Goal: Task Accomplishment & Management: Use online tool/utility

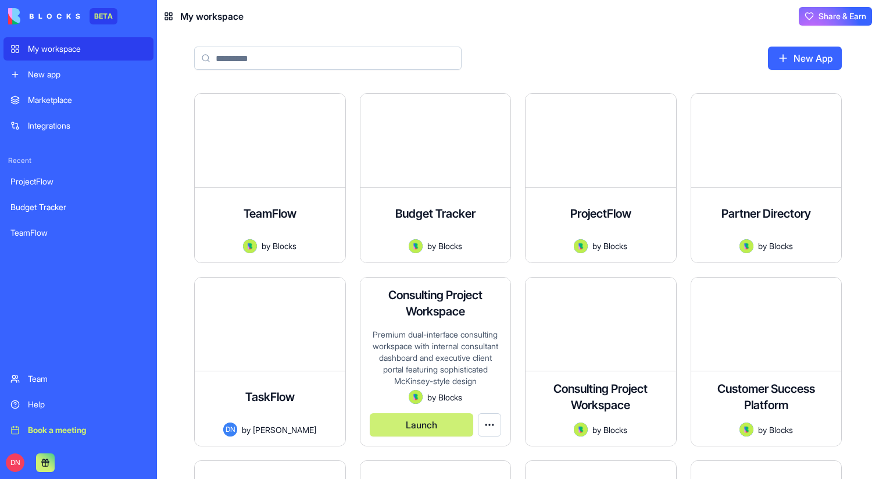
click at [418, 417] on button "Launch" at bounding box center [422, 424] width 104 height 23
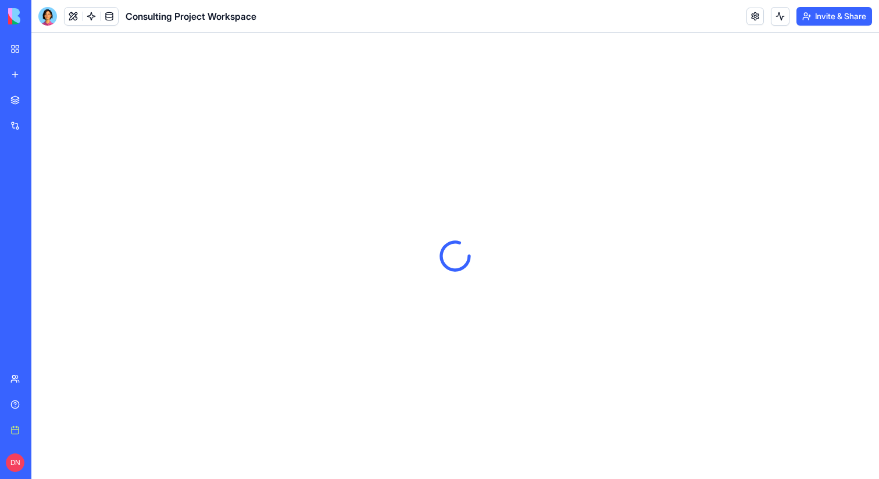
click at [741, 12] on header "Consulting Project Workspace Invite & Share" at bounding box center [455, 16] width 848 height 33
click at [753, 16] on link at bounding box center [755, 16] width 17 height 17
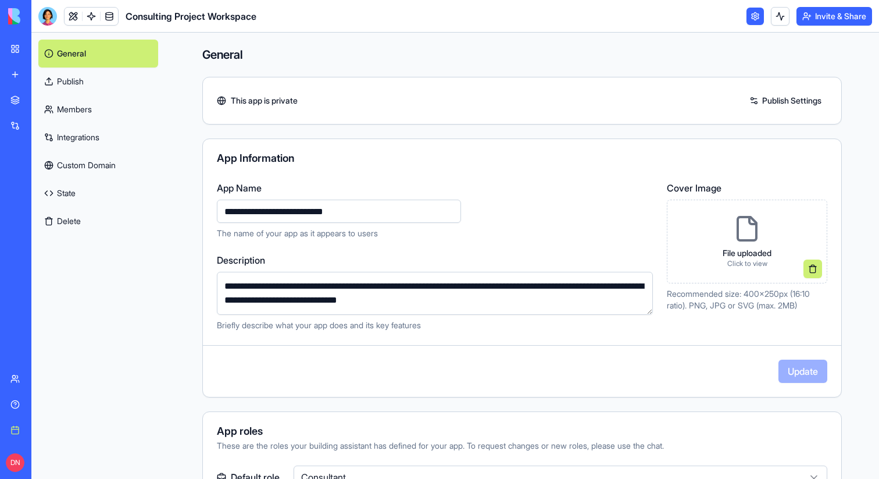
click at [92, 197] on link "State" at bounding box center [98, 193] width 120 height 28
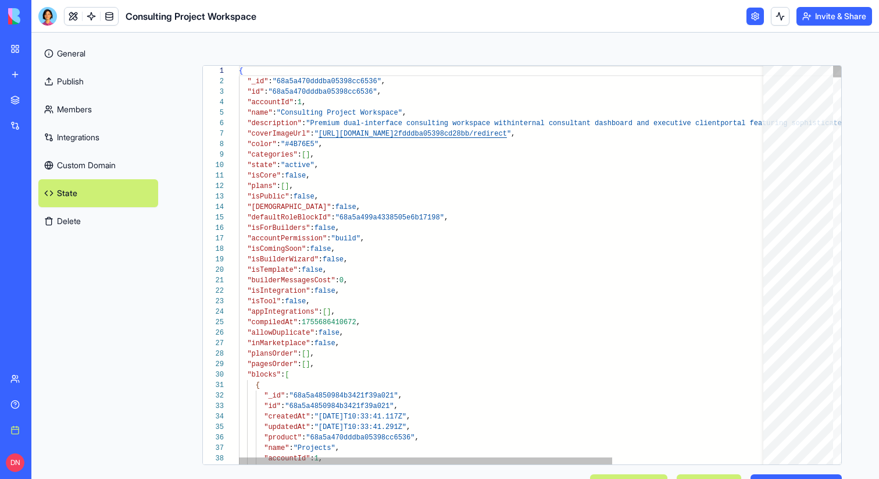
scroll to position [105, 0]
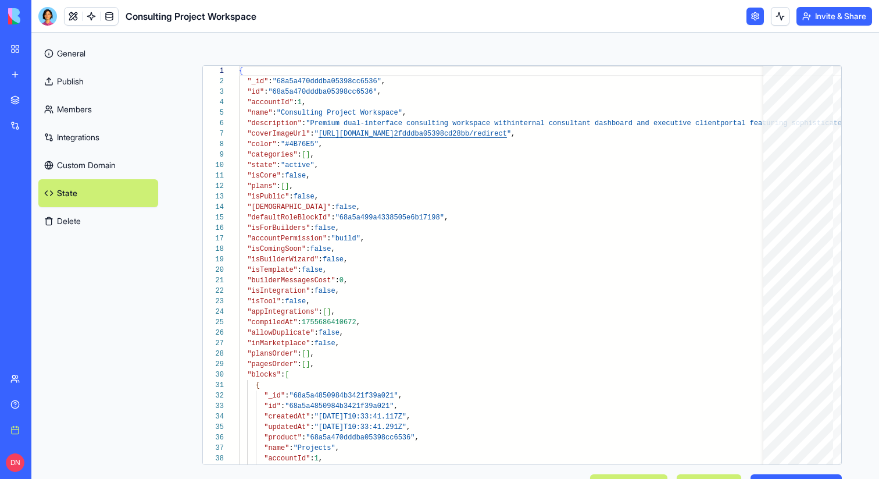
click at [70, 8] on link at bounding box center [73, 16] width 17 height 17
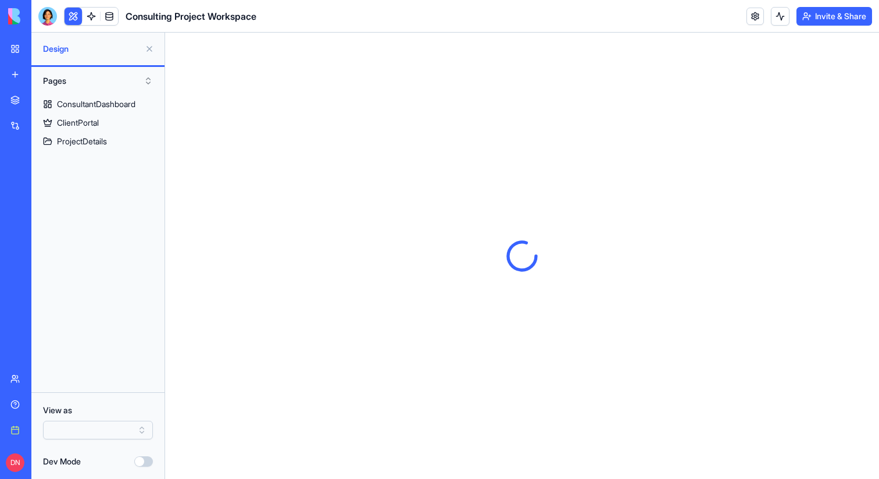
click at [137, 461] on button "Dev Mode" at bounding box center [143, 461] width 19 height 10
click at [98, 101] on div "ConsultantDashboard" at bounding box center [96, 104] width 79 height 12
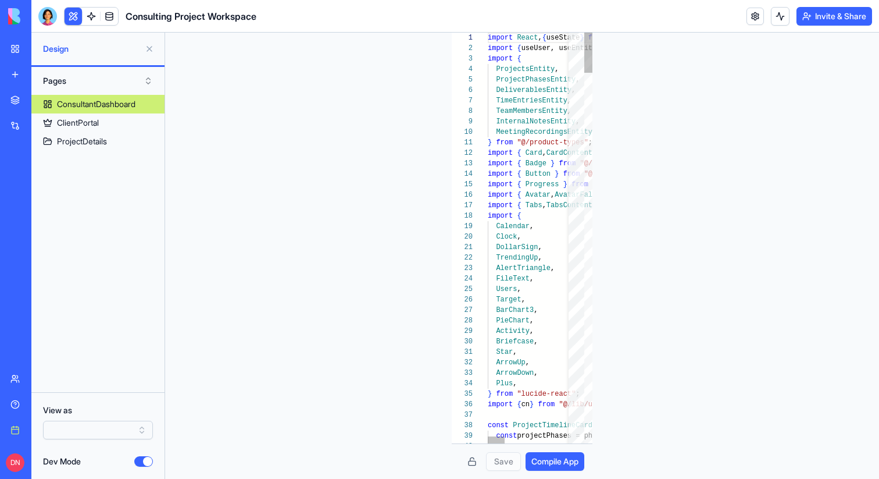
scroll to position [105, 0]
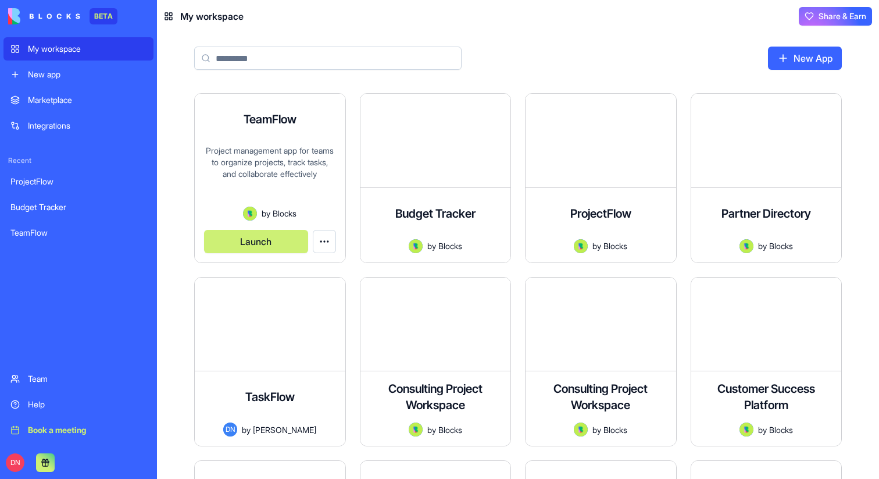
click at [287, 141] on div "TeamFlow Project management app for teams to organize projects, track tasks, an…" at bounding box center [270, 178] width 151 height 169
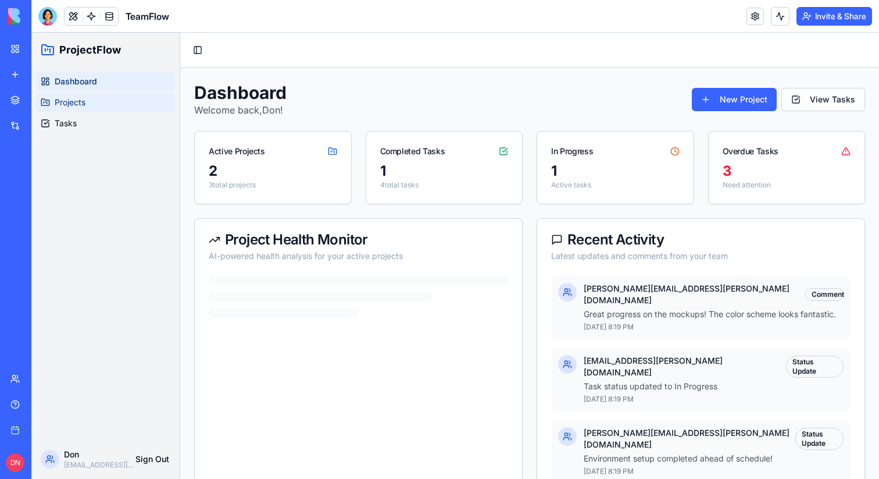
click at [97, 104] on link "Projects" at bounding box center [105, 102] width 139 height 19
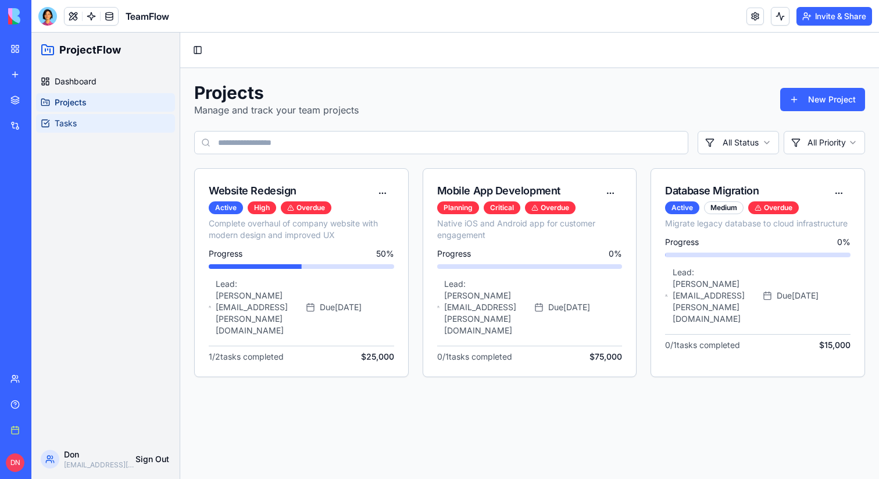
click at [88, 119] on link "Tasks" at bounding box center [105, 123] width 139 height 19
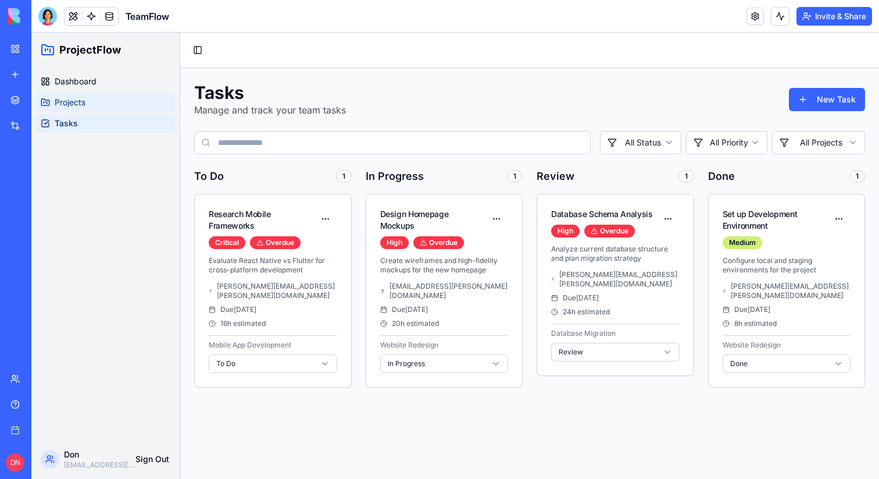
click at [99, 105] on link "Projects" at bounding box center [105, 102] width 139 height 19
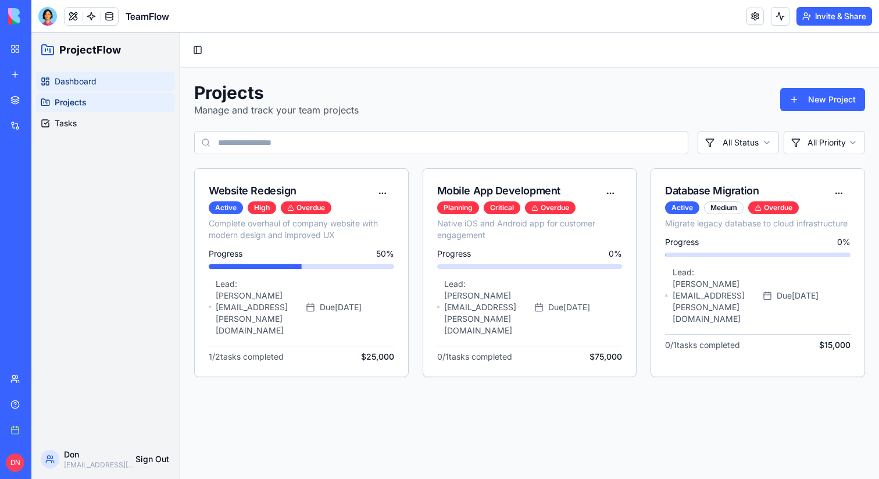
click at [114, 84] on link "Dashboard" at bounding box center [105, 81] width 139 height 19
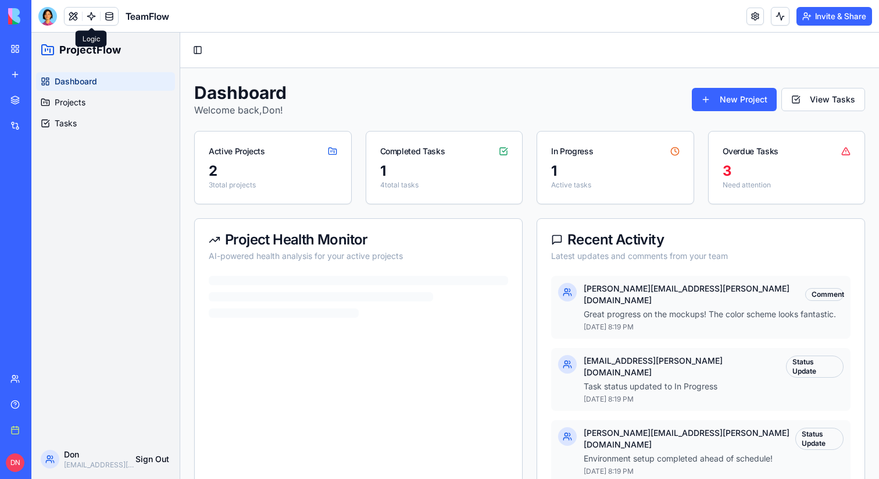
click at [92, 20] on link at bounding box center [91, 16] width 17 height 17
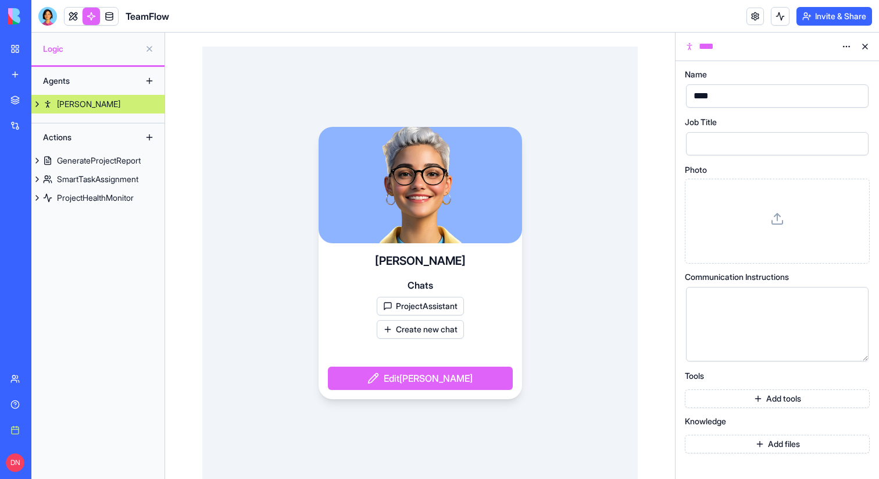
click at [435, 303] on button "ProjectAssistant" at bounding box center [420, 306] width 87 height 19
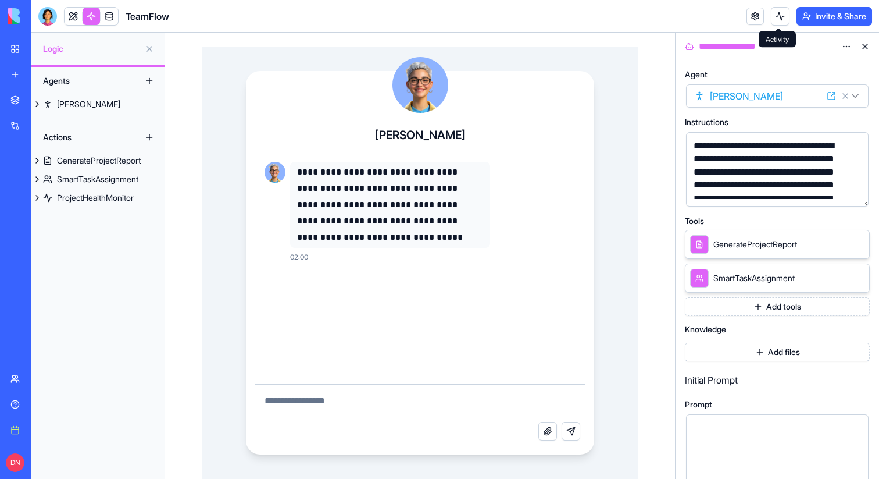
click at [781, 12] on button at bounding box center [780, 16] width 19 height 19
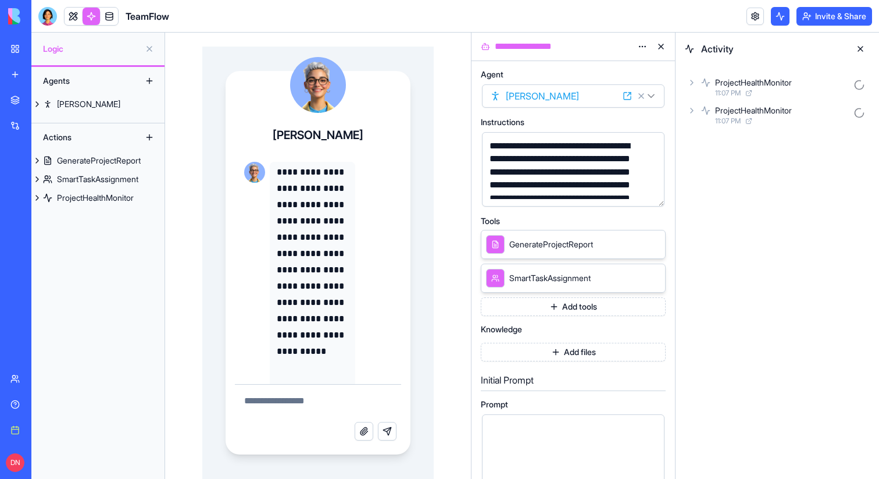
click at [660, 48] on button at bounding box center [661, 46] width 19 height 19
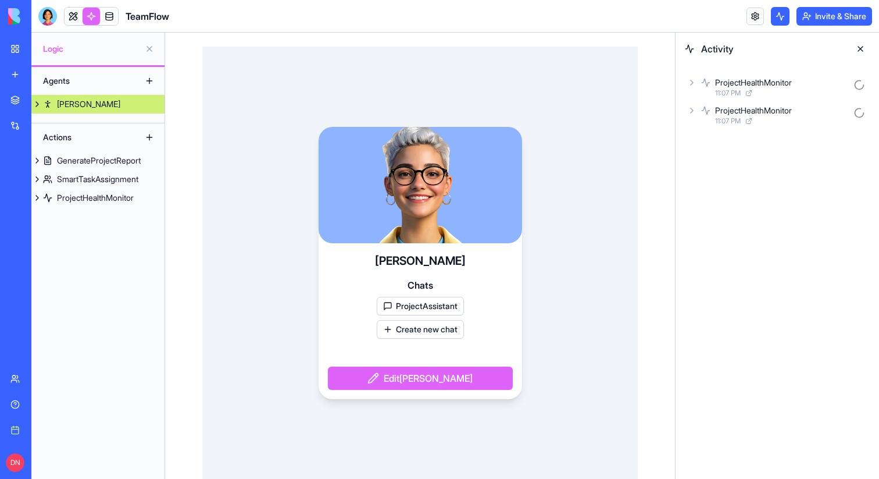
click at [686, 84] on div "ProjectHealthMonitor 11:07 PM" at bounding box center [777, 87] width 185 height 26
click at [712, 115] on icon at bounding box center [711, 112] width 9 height 9
click at [721, 142] on icon at bounding box center [722, 142] width 9 height 9
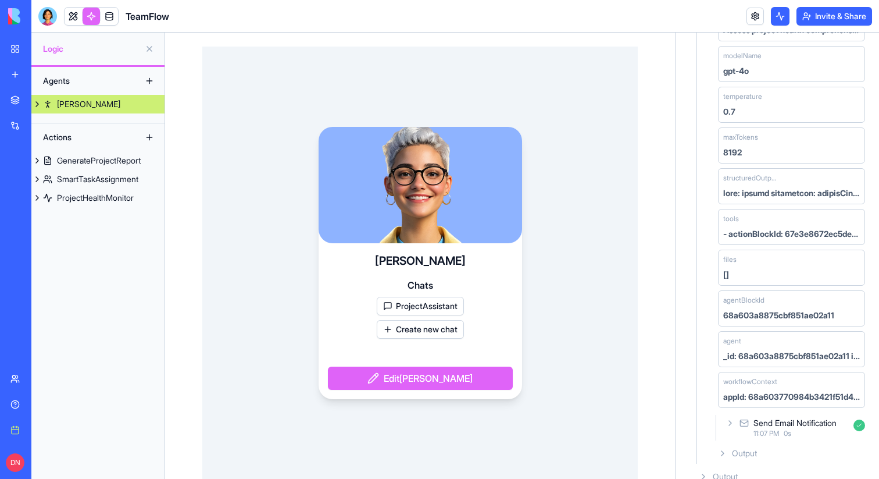
scroll to position [280, 0]
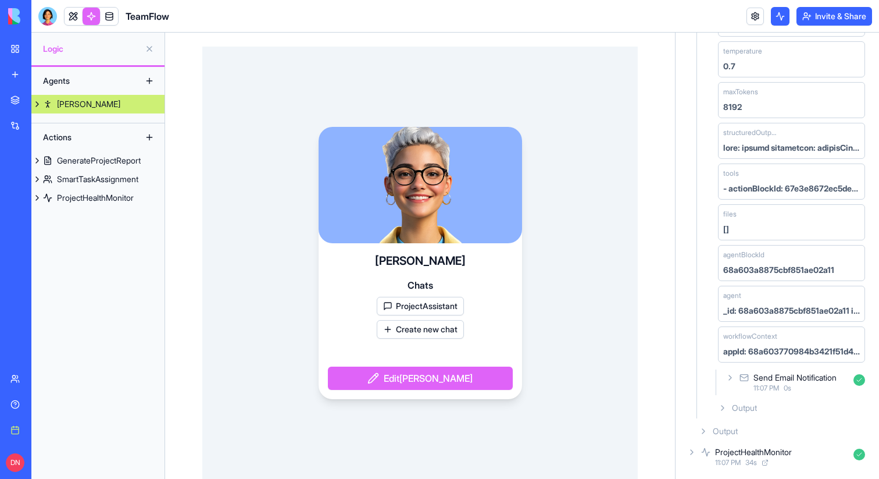
click at [734, 379] on icon at bounding box center [730, 377] width 9 height 9
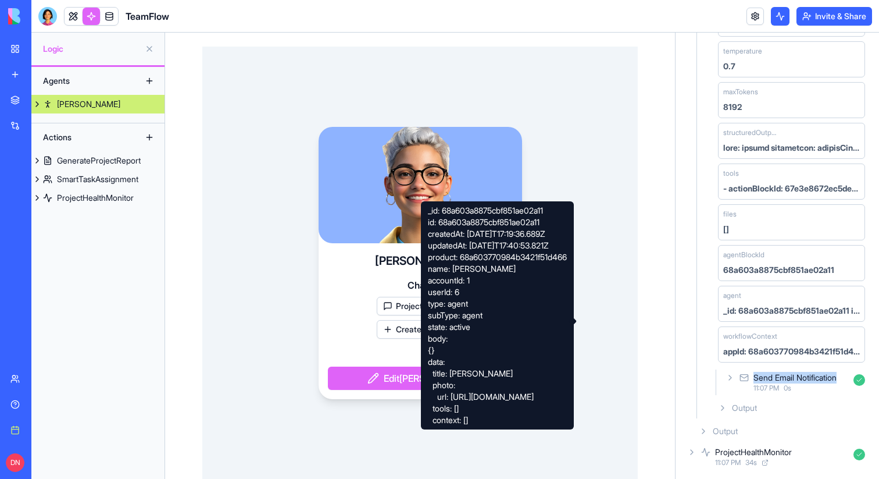
scroll to position [0, 0]
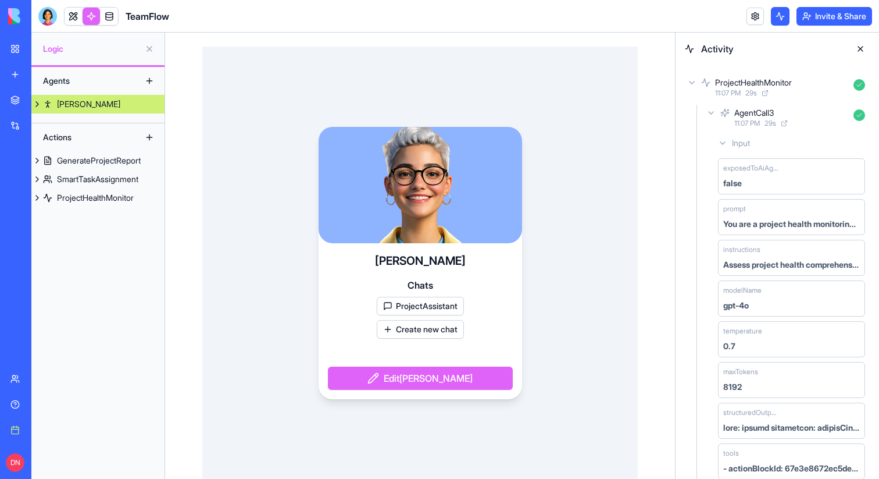
click at [830, 88] on div "11:07 PM 29 s" at bounding box center [782, 92] width 134 height 9
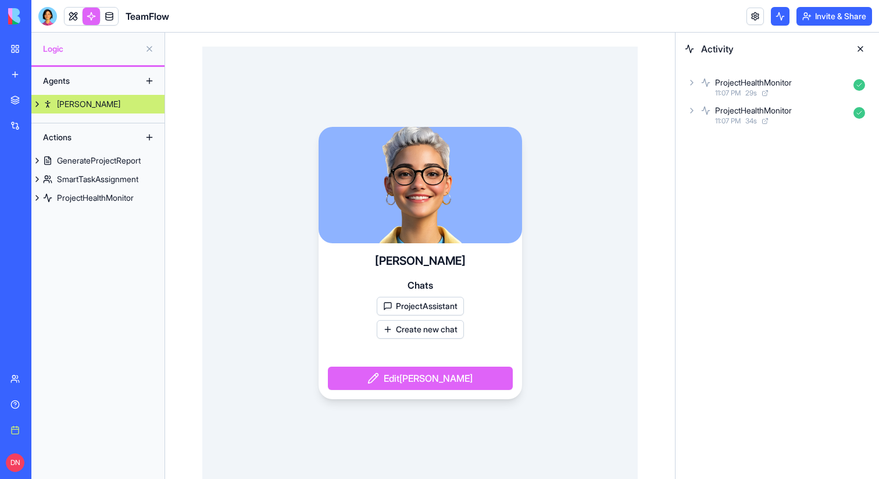
click at [830, 88] on div "11:07 PM 29 s" at bounding box center [782, 92] width 134 height 9
click at [757, 88] on span "29 s" at bounding box center [751, 92] width 12 height 9
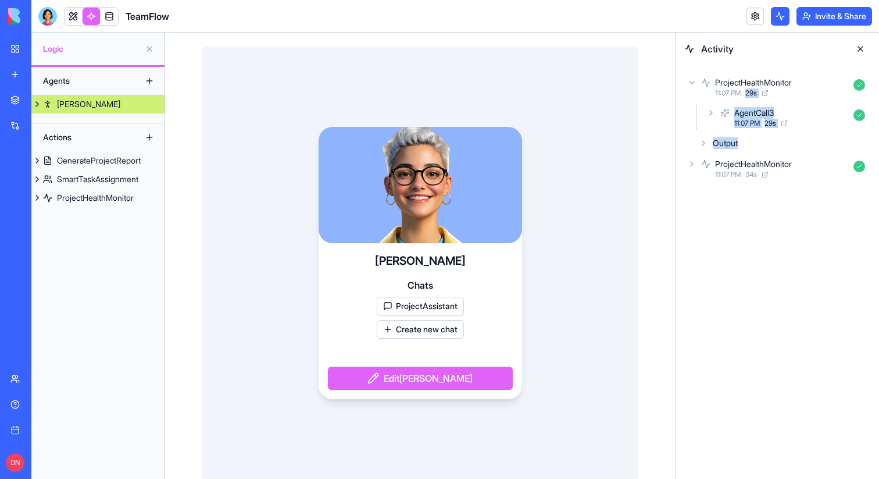
click at [757, 88] on span "29 s" at bounding box center [751, 92] width 12 height 9
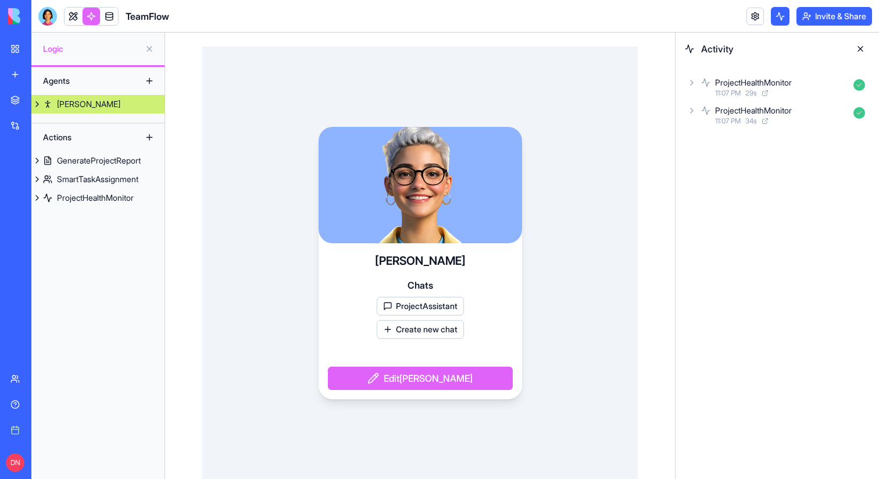
click at [759, 103] on div "ProjectHealthMonitor 11:07 PM 34 s" at bounding box center [777, 115] width 185 height 26
click at [99, 161] on div "GenerateProjectReport" at bounding box center [99, 161] width 84 height 12
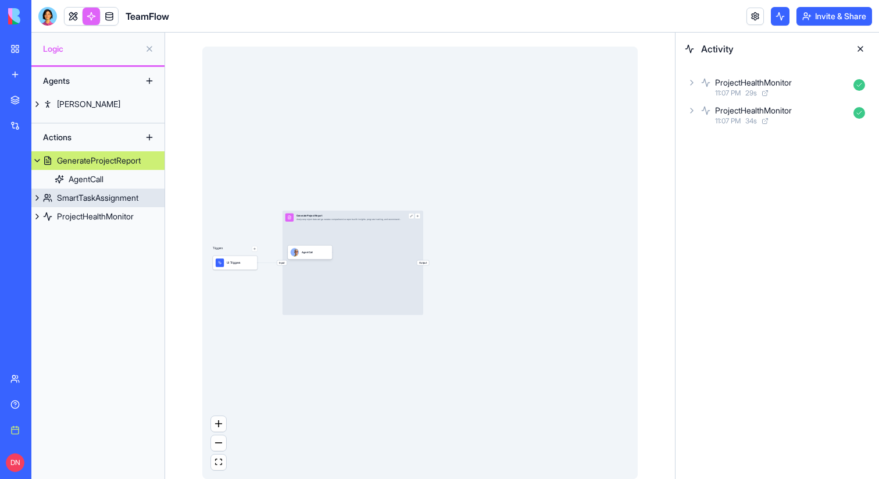
click at [88, 196] on div "SmartTaskAssignment" at bounding box center [97, 198] width 81 height 12
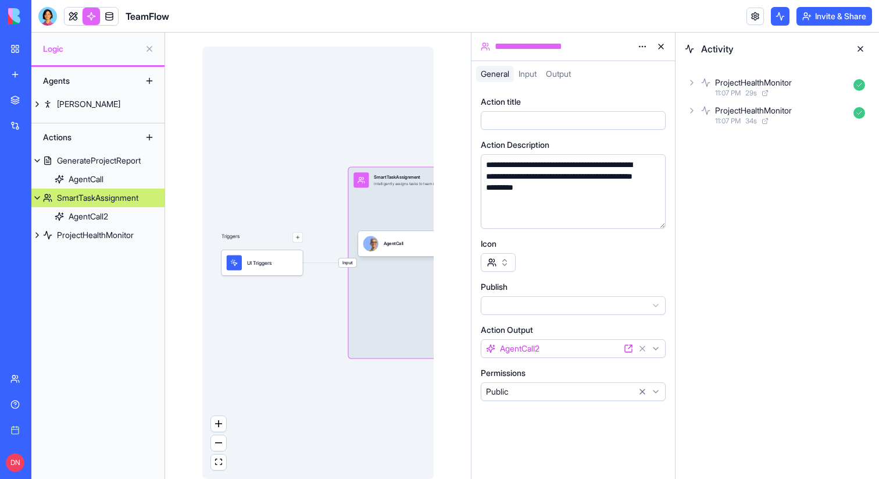
click at [857, 45] on button at bounding box center [860, 49] width 19 height 19
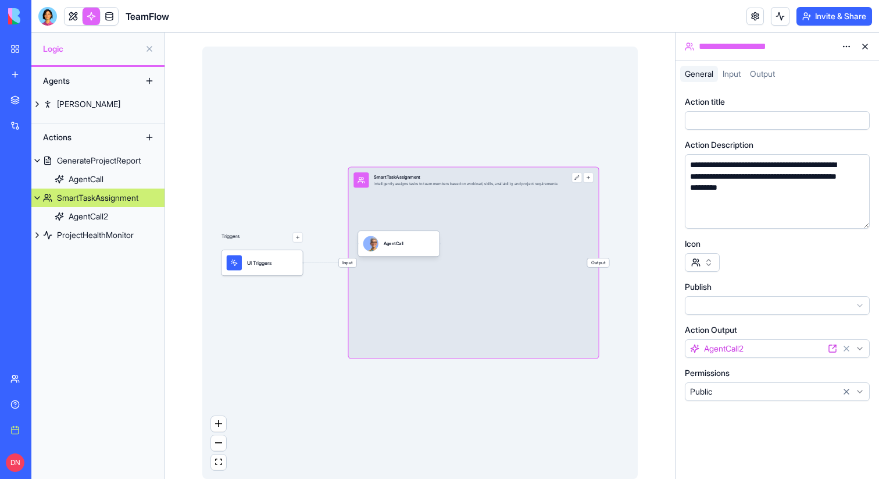
click at [865, 51] on button at bounding box center [865, 46] width 19 height 19
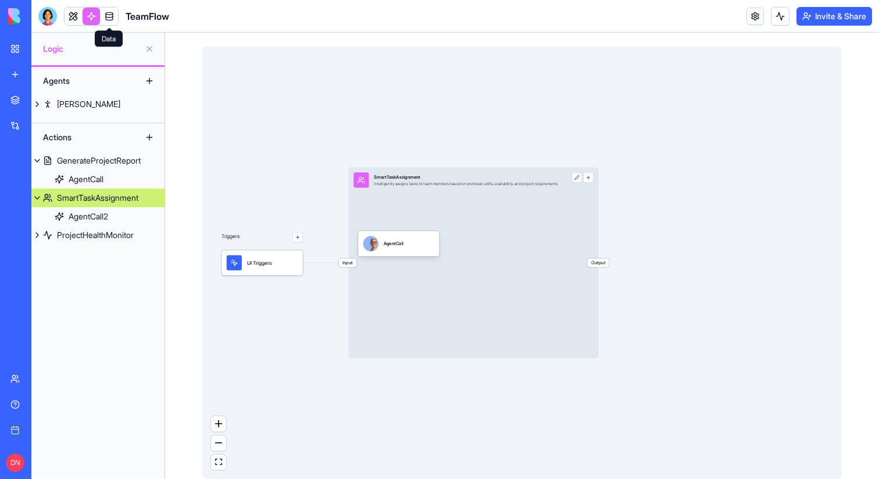
click at [113, 20] on link at bounding box center [109, 16] width 17 height 17
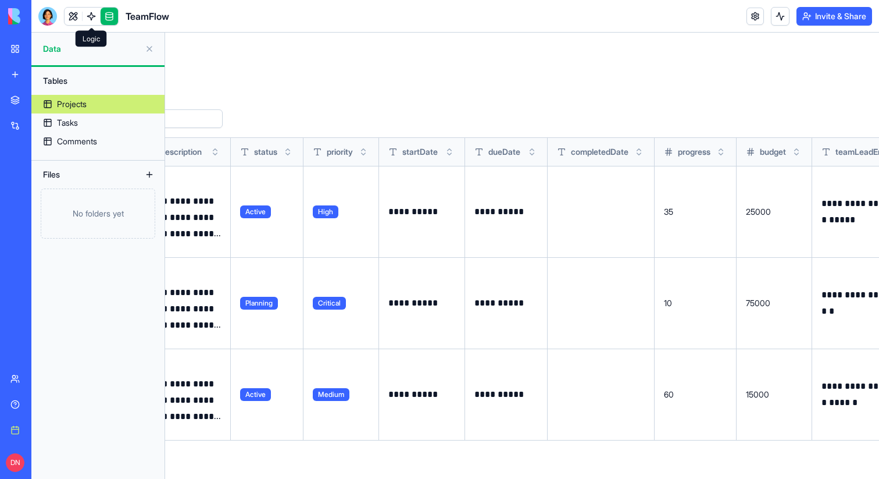
click at [94, 8] on link at bounding box center [91, 16] width 17 height 17
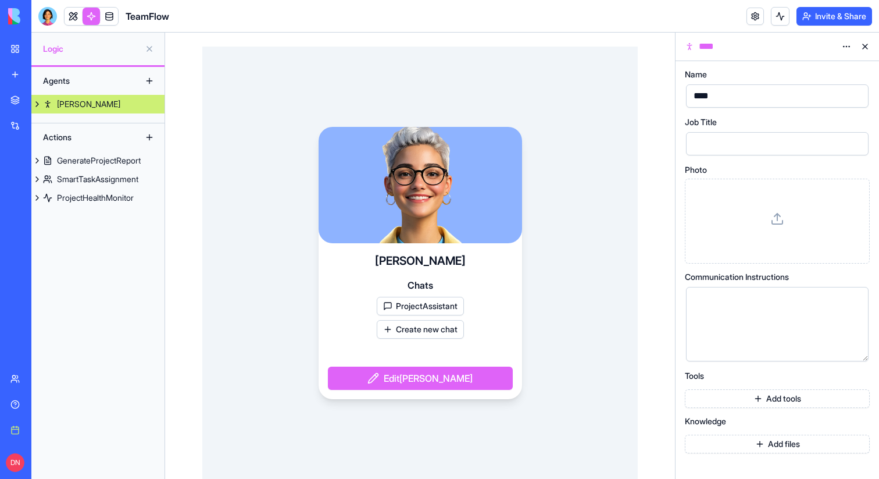
click at [865, 41] on button at bounding box center [865, 46] width 19 height 19
